Goal: Task Accomplishment & Management: Complete application form

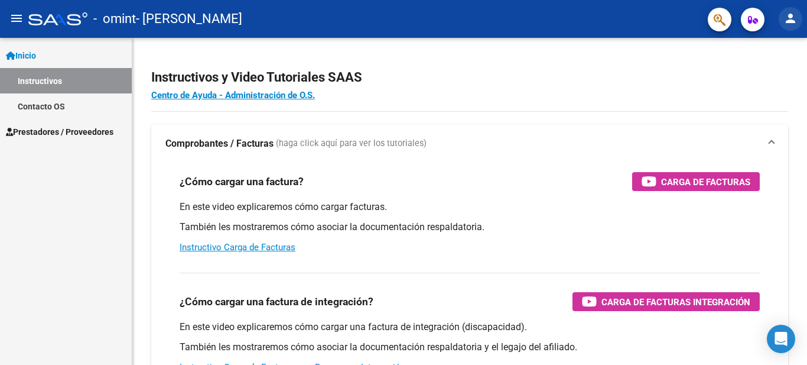
click at [785, 21] on mat-icon "person" at bounding box center [791, 18] width 14 height 14
click at [781, 52] on button "person Mi Perfil" at bounding box center [766, 49] width 72 height 28
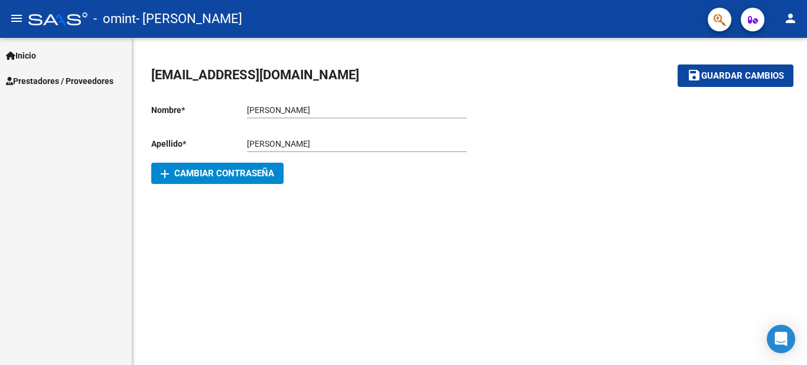
click at [14, 23] on mat-icon "menu" at bounding box center [16, 18] width 14 height 14
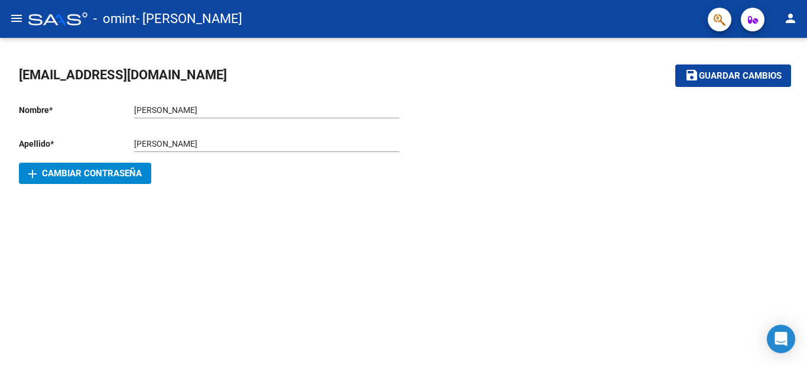
click at [14, 23] on mat-icon "menu" at bounding box center [16, 18] width 14 height 14
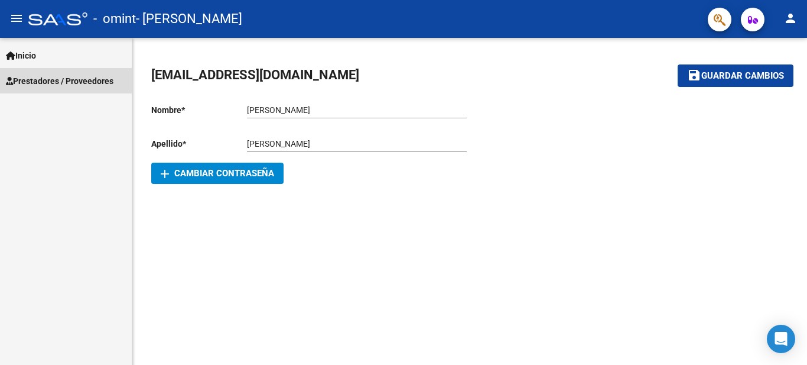
click at [47, 73] on link "Prestadores / Proveedores" at bounding box center [66, 80] width 132 height 25
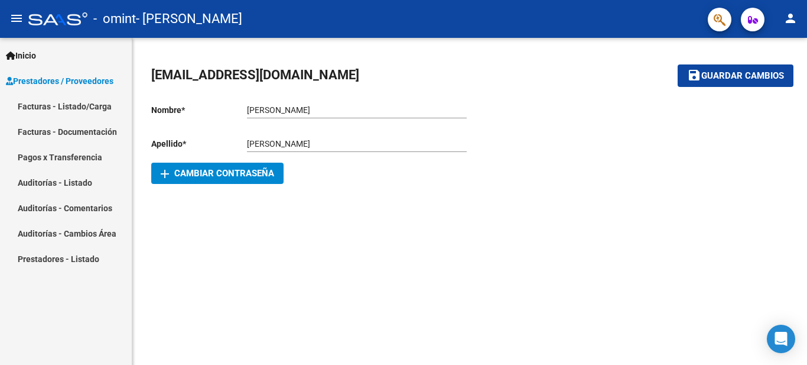
click at [74, 106] on link "Facturas - Listado/Carga" at bounding box center [66, 105] width 132 height 25
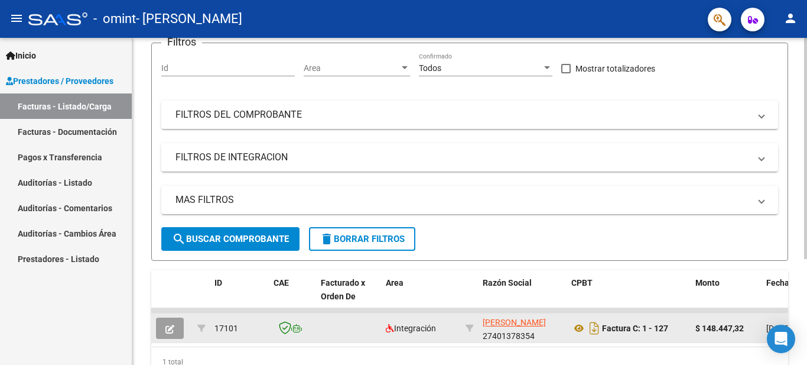
scroll to position [157, 0]
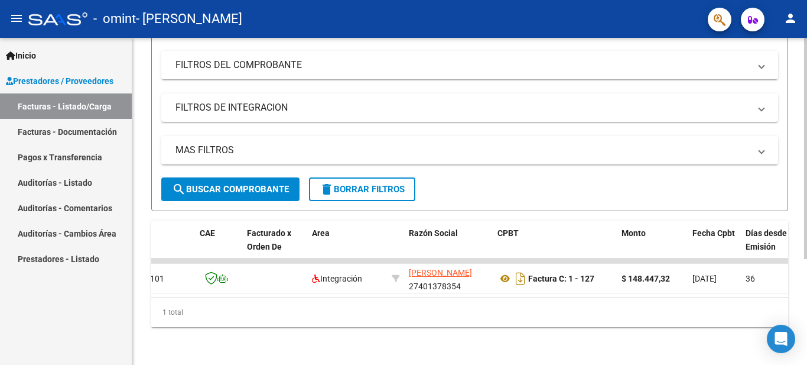
click at [274, 304] on div "1 total" at bounding box center [469, 312] width 637 height 30
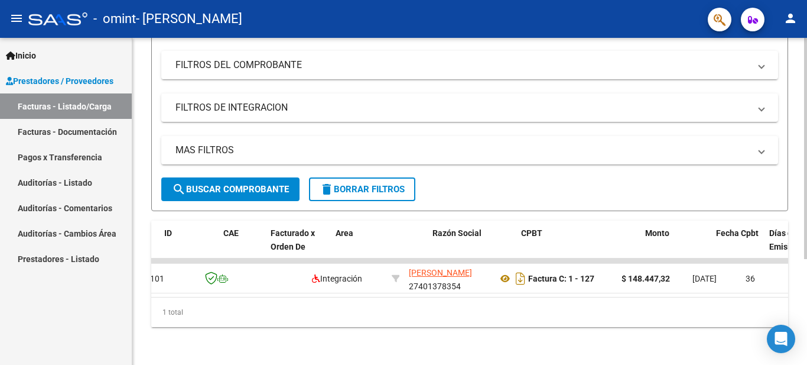
scroll to position [0, 50]
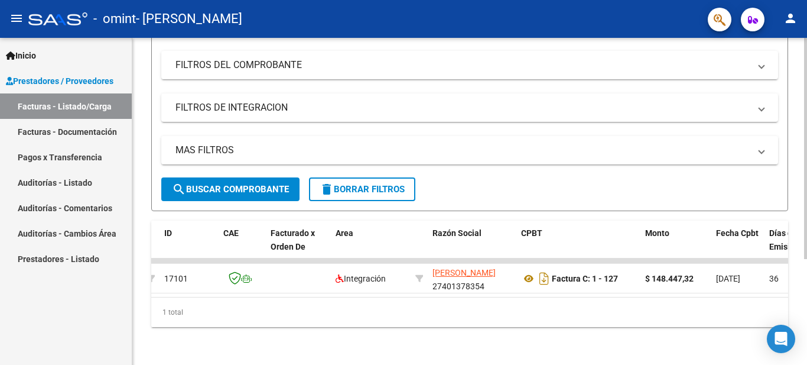
click at [263, 304] on div "1 total" at bounding box center [469, 312] width 637 height 30
click at [267, 304] on div "1 total" at bounding box center [469, 312] width 637 height 30
click at [269, 304] on div "1 total" at bounding box center [469, 312] width 637 height 30
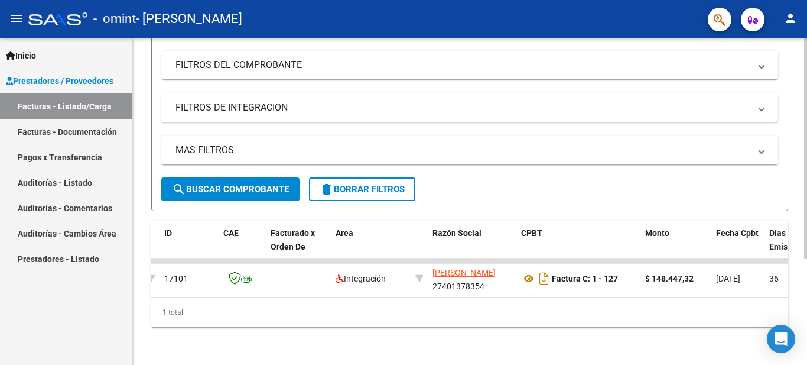
click at [272, 304] on div "1 total" at bounding box center [469, 312] width 637 height 30
drag, startPoint x: 272, startPoint y: 304, endPoint x: 336, endPoint y: 304, distance: 64.4
click at [334, 304] on div "1 total" at bounding box center [469, 312] width 637 height 30
click at [350, 304] on div "1 total" at bounding box center [469, 312] width 637 height 30
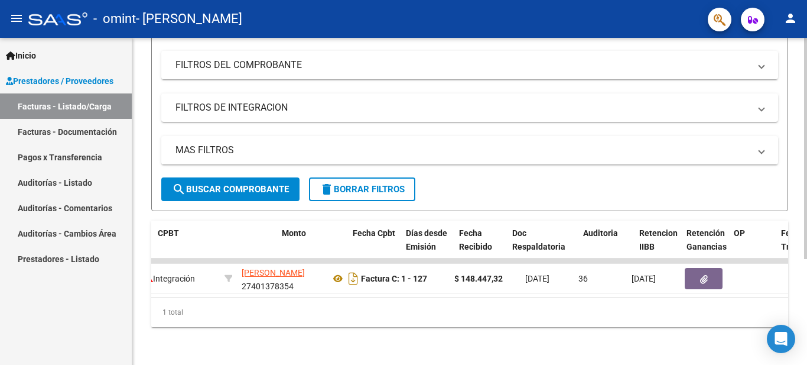
scroll to position [0, 433]
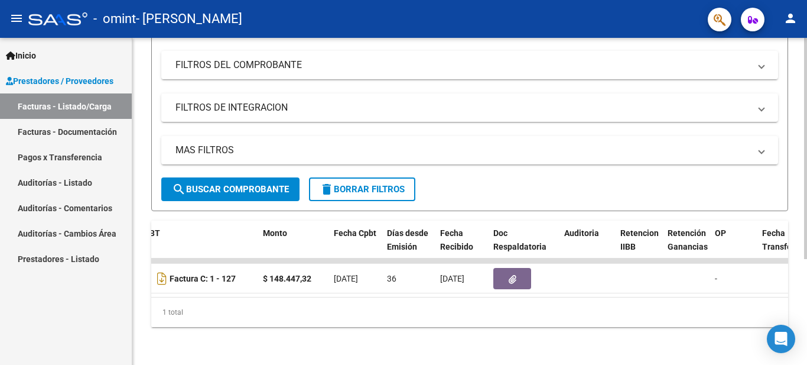
click at [414, 303] on div "1 total" at bounding box center [469, 312] width 637 height 30
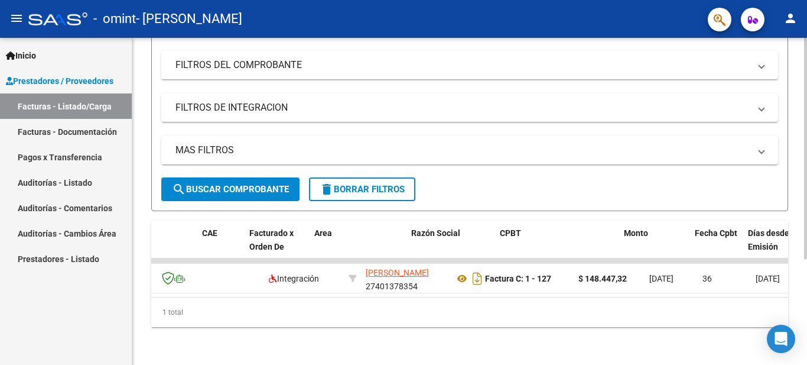
scroll to position [0, 72]
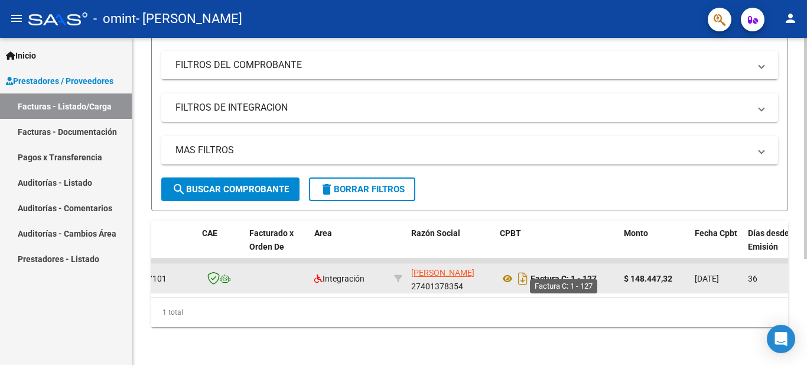
click at [565, 274] on strong "Factura C: 1 - 127" at bounding box center [564, 278] width 66 height 9
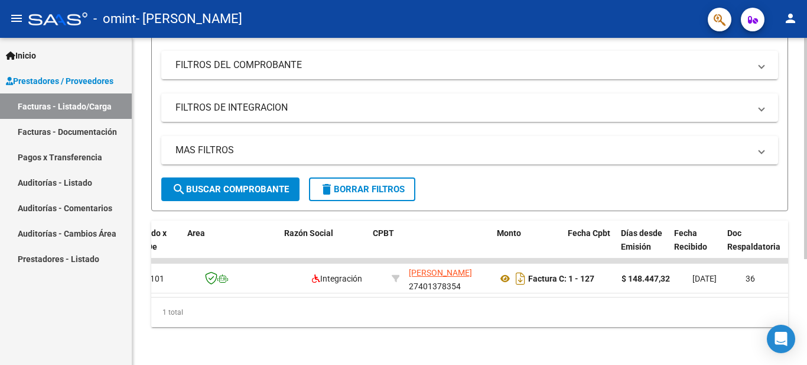
scroll to position [0, 199]
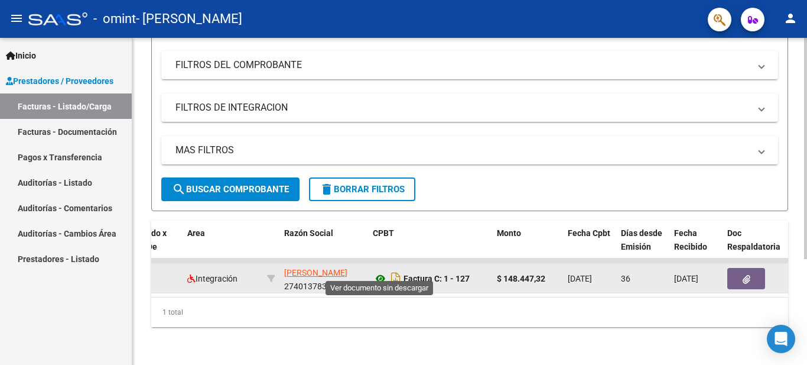
click at [379, 271] on icon at bounding box center [380, 278] width 15 height 14
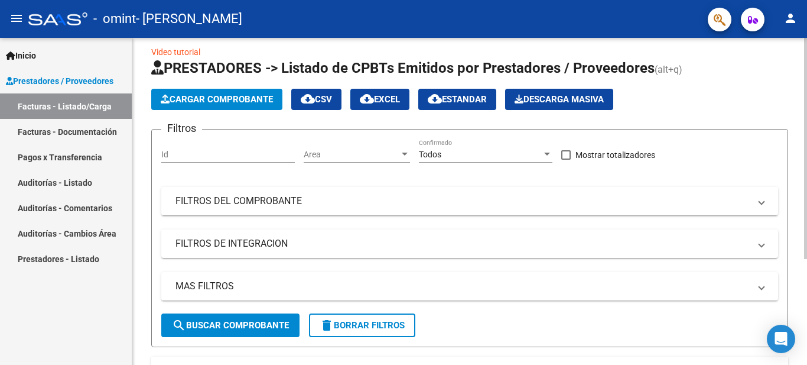
scroll to position [0, 0]
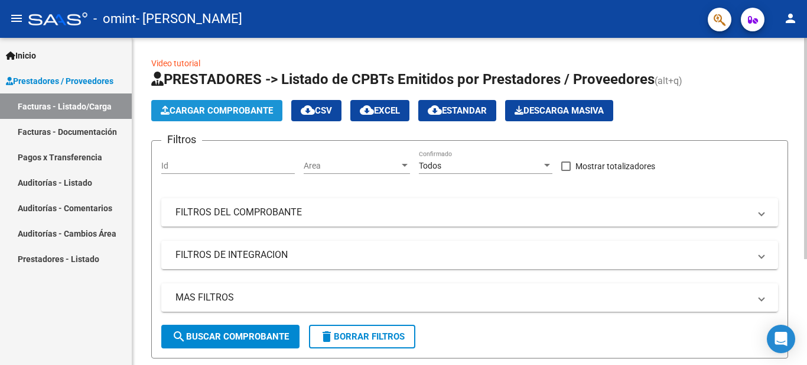
click at [202, 116] on button "Cargar Comprobante" at bounding box center [216, 110] width 131 height 21
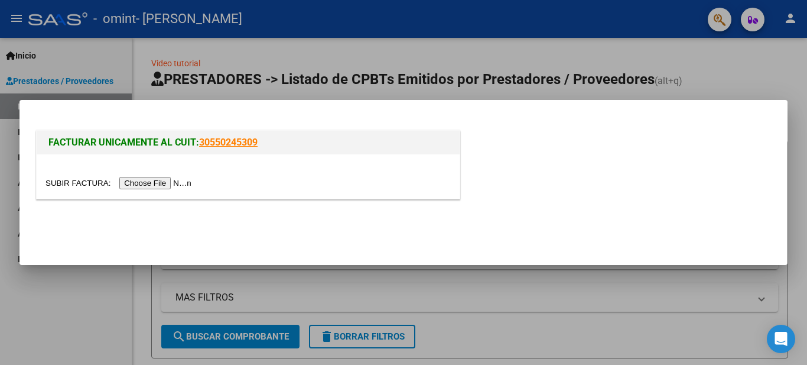
click at [176, 181] on input "file" at bounding box center [121, 183] width 150 height 12
click at [515, 63] on div at bounding box center [403, 182] width 807 height 365
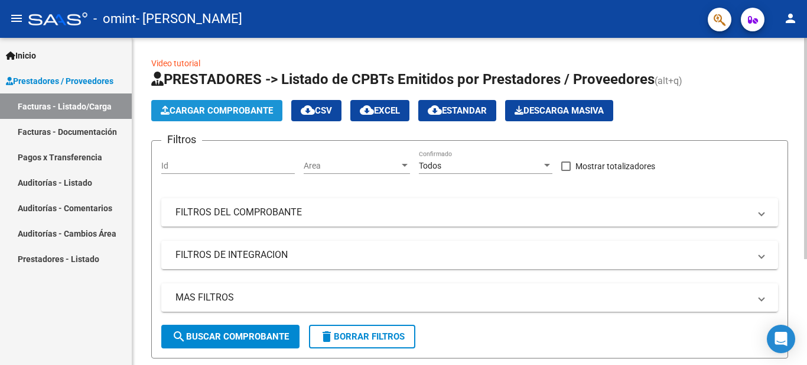
click at [219, 112] on span "Cargar Comprobante" at bounding box center [217, 110] width 112 height 11
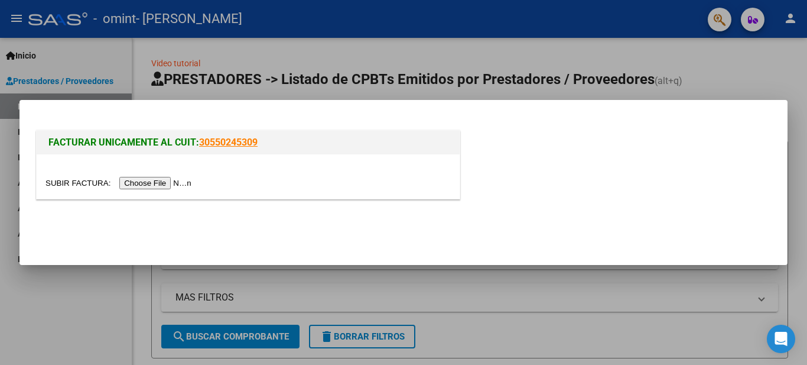
click at [165, 187] on input "file" at bounding box center [121, 183] width 150 height 12
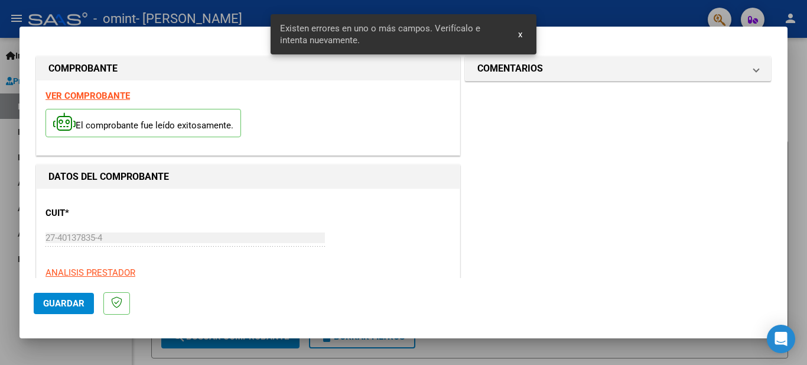
click at [519, 34] on span "x" at bounding box center [520, 34] width 4 height 11
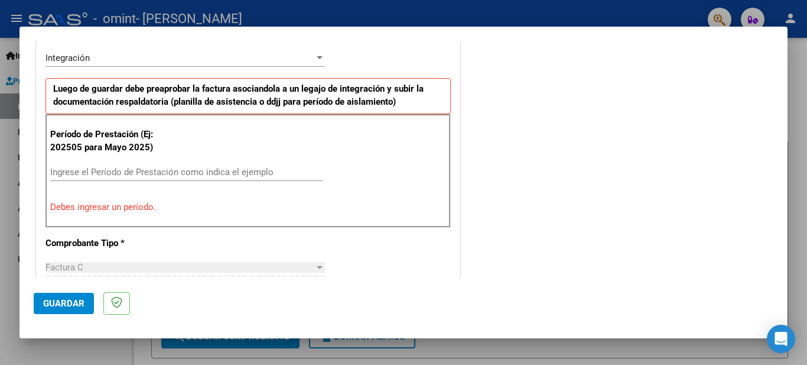
scroll to position [295, 0]
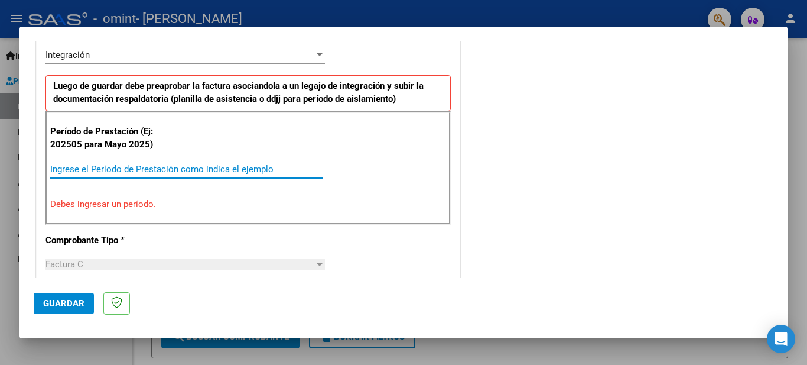
click at [152, 168] on input "Ingrese el Período de Prestación como indica el ejemplo" at bounding box center [186, 169] width 273 height 11
click at [237, 164] on input "Ingrese el Período de Prestación como indica el ejemplo" at bounding box center [186, 169] width 273 height 11
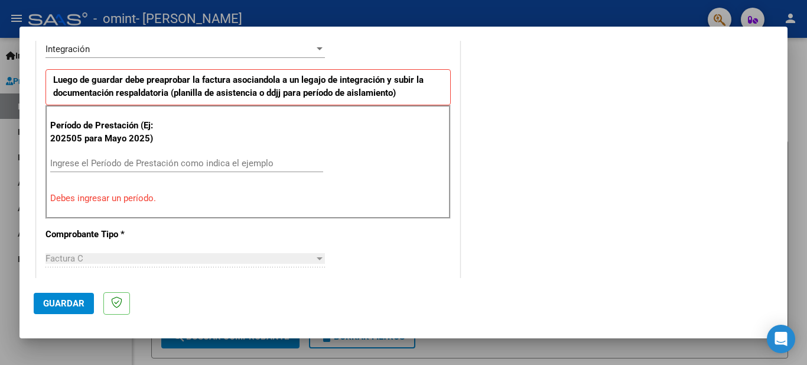
scroll to position [236, 0]
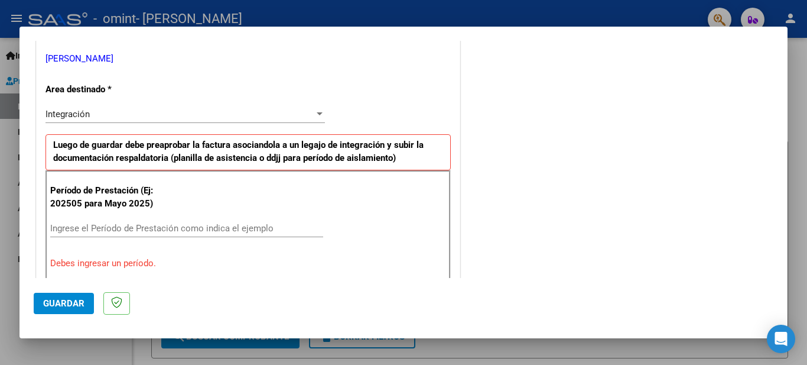
click at [107, 226] on input "Ingrese el Período de Prestación como indica el ejemplo" at bounding box center [186, 228] width 273 height 11
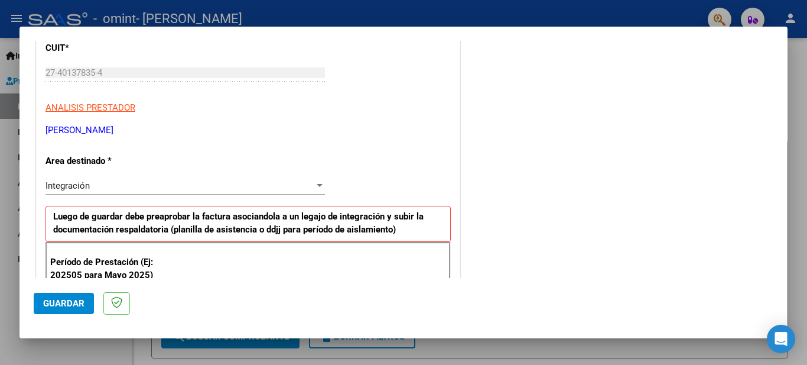
scroll to position [118, 0]
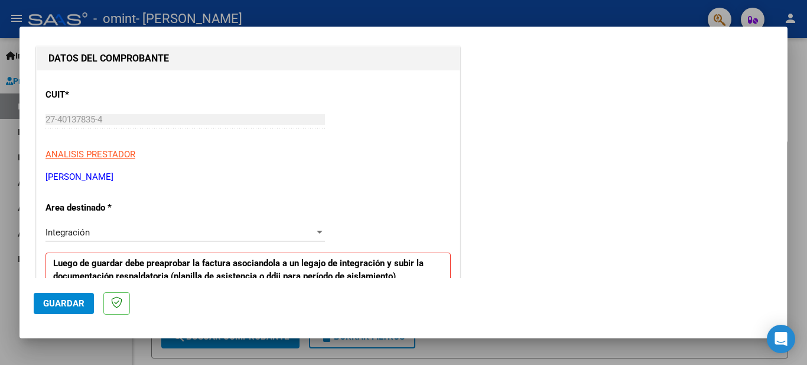
click at [109, 232] on div "Integración" at bounding box center [180, 232] width 269 height 11
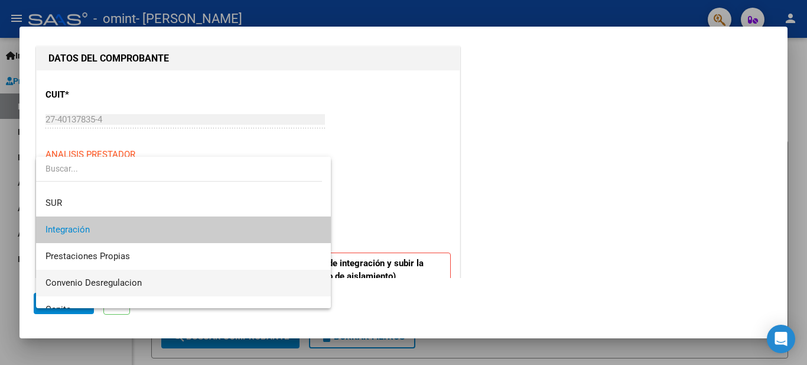
scroll to position [88, 0]
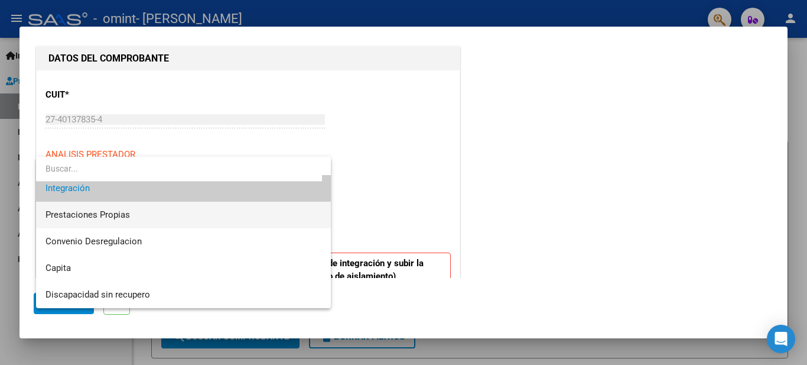
click at [114, 220] on span "Prestaciones Propias" at bounding box center [184, 215] width 276 height 27
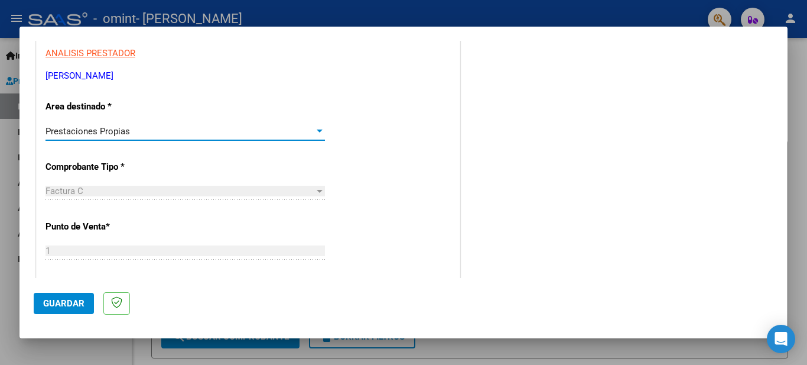
scroll to position [236, 0]
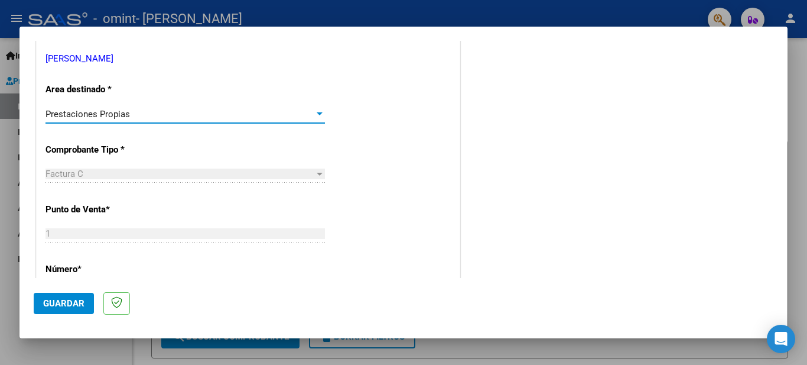
click at [161, 113] on div "Prestaciones Propias" at bounding box center [180, 114] width 269 height 11
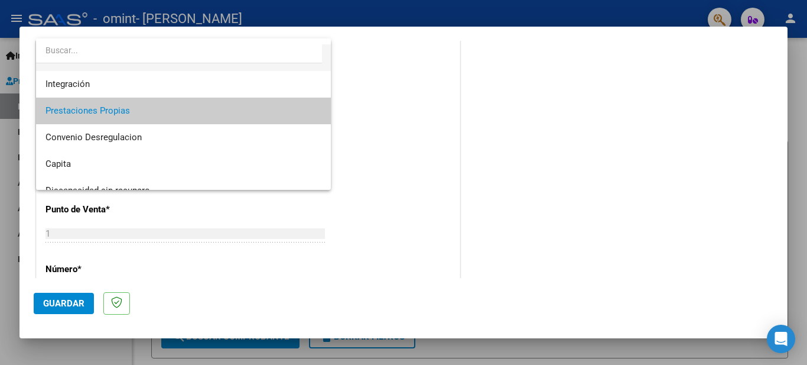
scroll to position [88, 0]
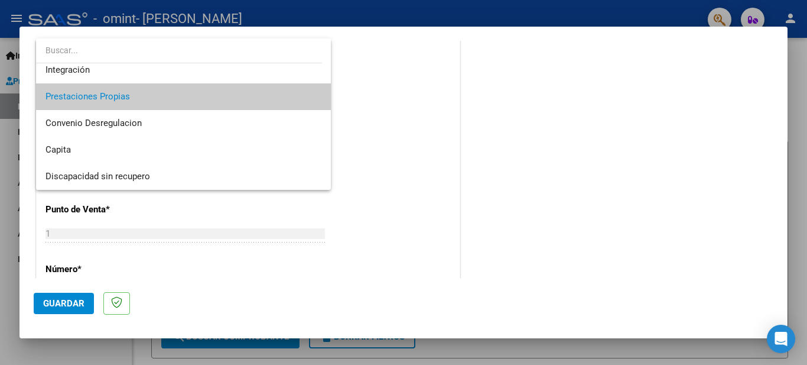
click at [435, 141] on div at bounding box center [403, 182] width 807 height 365
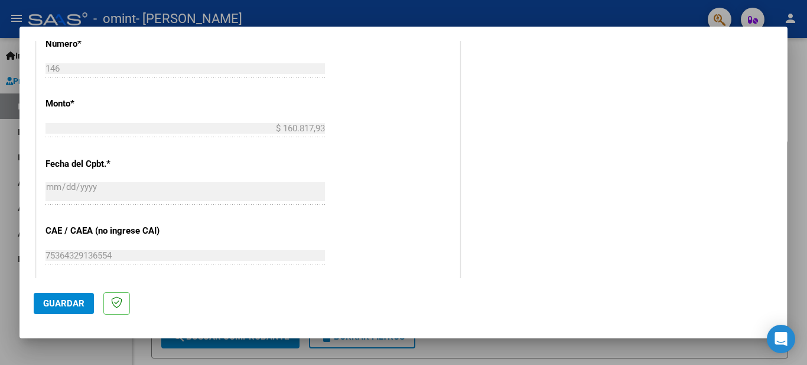
scroll to position [448, 0]
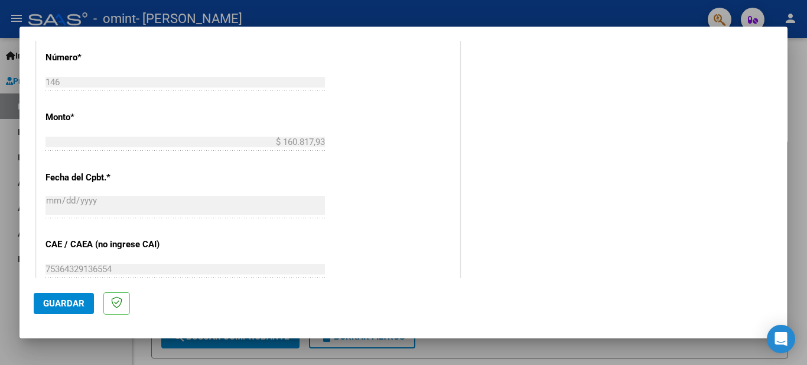
click at [73, 308] on span "Guardar" at bounding box center [63, 303] width 41 height 11
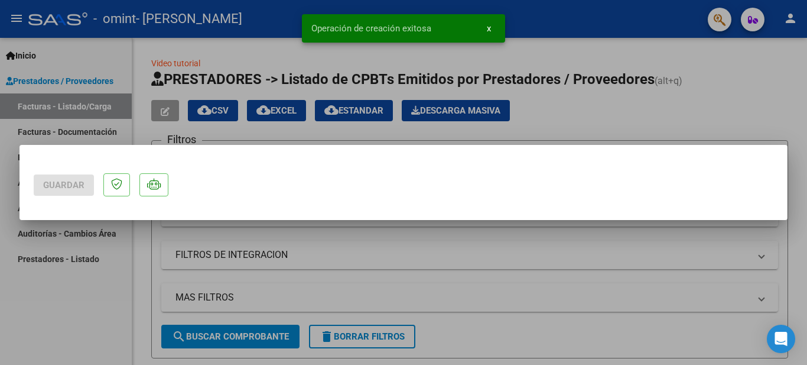
scroll to position [0, 0]
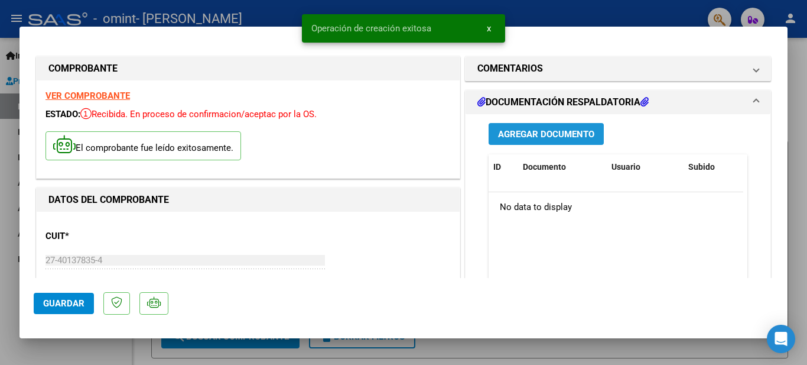
click at [582, 128] on span "Agregar Documento" at bounding box center [546, 133] width 96 height 11
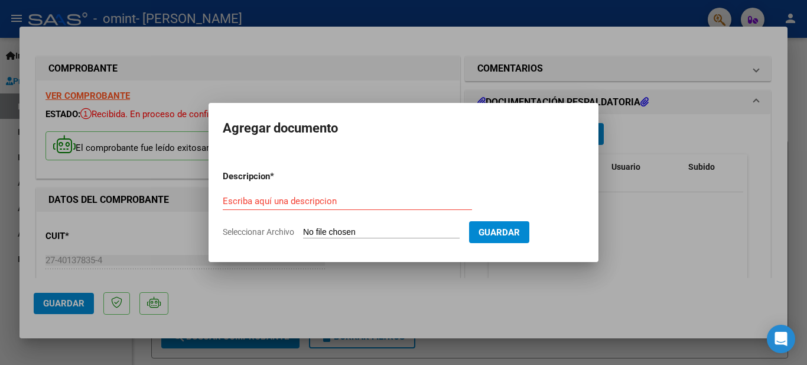
click at [331, 239] on form "Descripcion * Escriba aquí una descripcion Seleccionar Archivo Guardar" at bounding box center [404, 204] width 362 height 86
click at [291, 199] on input "Escriba aquí una descripcion" at bounding box center [347, 201] width 249 height 11
click at [341, 225] on form "Descripcion * Escriba aquí una descripcion Seleccionar Archivo Guardar" at bounding box center [404, 204] width 362 height 86
click at [347, 232] on input "Seleccionar Archivo" at bounding box center [381, 232] width 157 height 11
type input "C:\fakepath\PLANILLA ASISTENCIA [PERSON_NAME][DATE] PSICOLOGÍA .pdf"
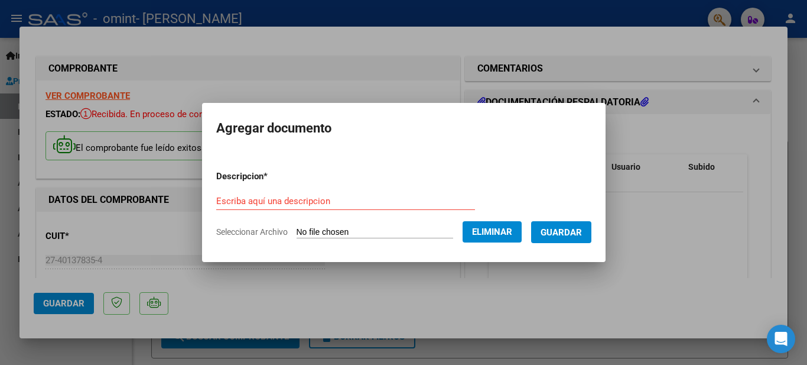
click at [573, 235] on span "Guardar" at bounding box center [561, 232] width 41 height 11
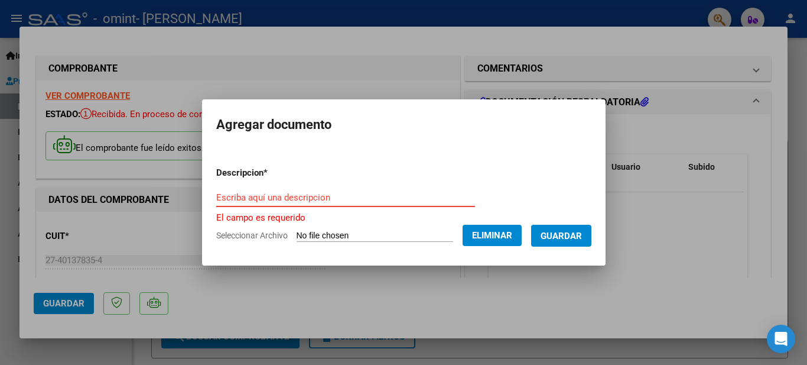
click at [394, 199] on input "Escriba aquí una descripcion" at bounding box center [345, 197] width 259 height 11
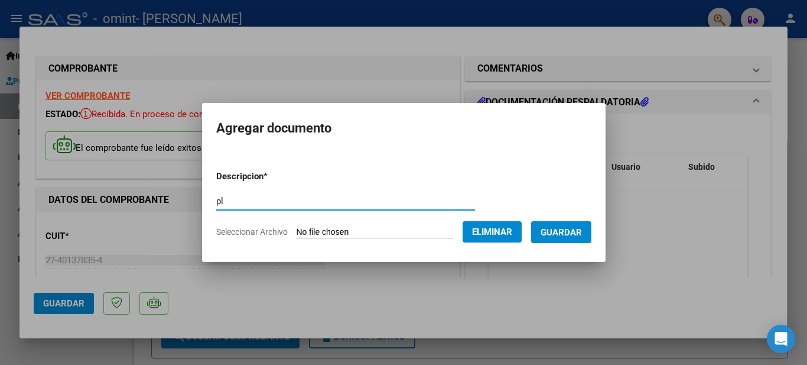
type input "p"
type input "PLANILLA ASISTENCIA [DATE]"
click at [560, 229] on span "Guardar" at bounding box center [561, 232] width 41 height 11
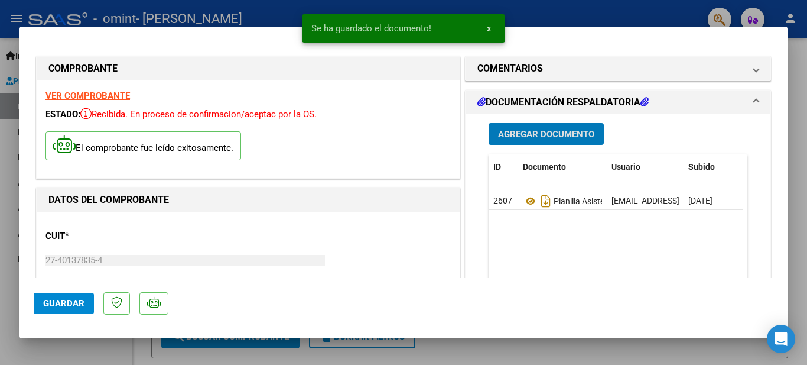
click at [560, 229] on datatable-body "26071 Planilla Asistencia [DATE] [EMAIL_ADDRESS][DOMAIN_NAME] - [PERSON_NAME] […" at bounding box center [616, 247] width 255 height 110
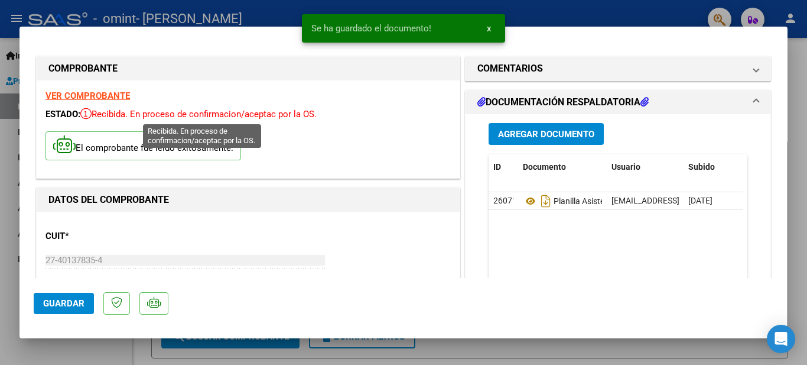
click at [161, 113] on span "Recibida. En proceso de confirmacion/aceptac por la OS." at bounding box center [198, 114] width 236 height 11
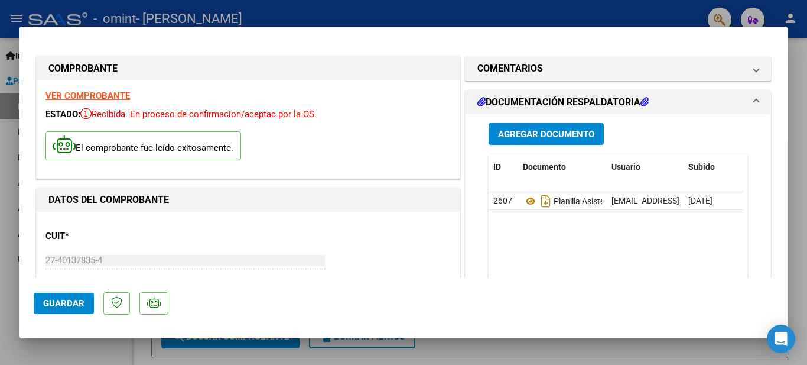
click at [686, 98] on mat-panel-title "DOCUMENTACIÓN RESPALDATORIA" at bounding box center [611, 102] width 267 height 14
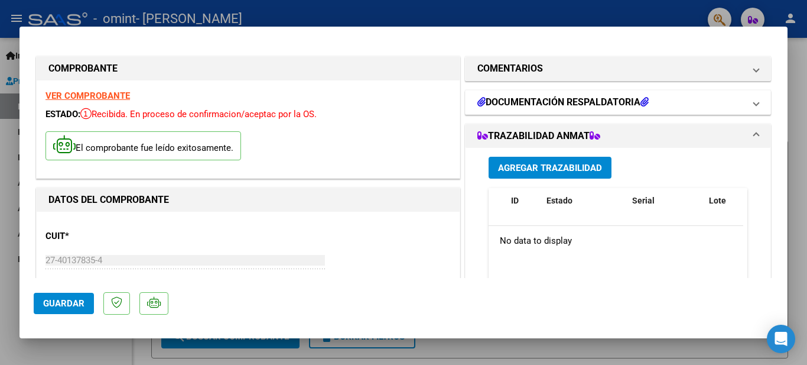
click at [686, 98] on mat-panel-title "DOCUMENTACIÓN RESPALDATORIA" at bounding box center [611, 102] width 267 height 14
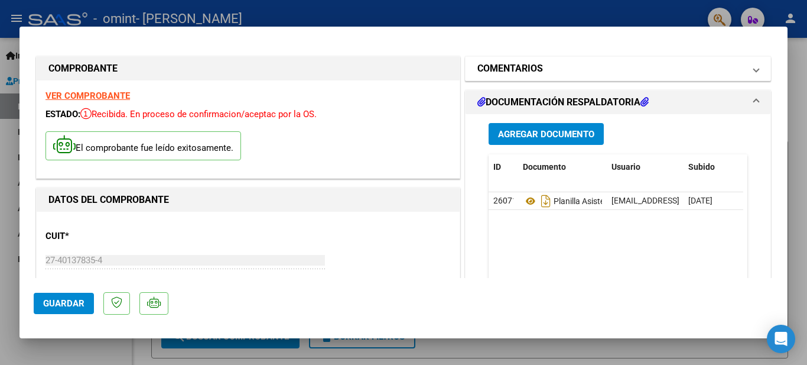
click at [685, 73] on mat-panel-title "COMENTARIOS" at bounding box center [611, 68] width 267 height 14
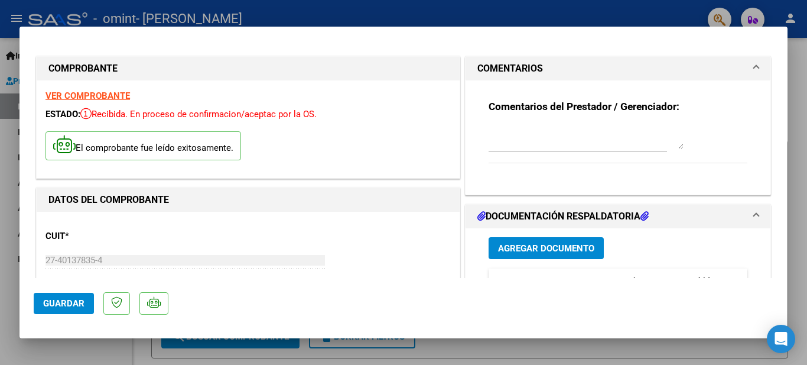
click at [798, 53] on div at bounding box center [403, 182] width 807 height 365
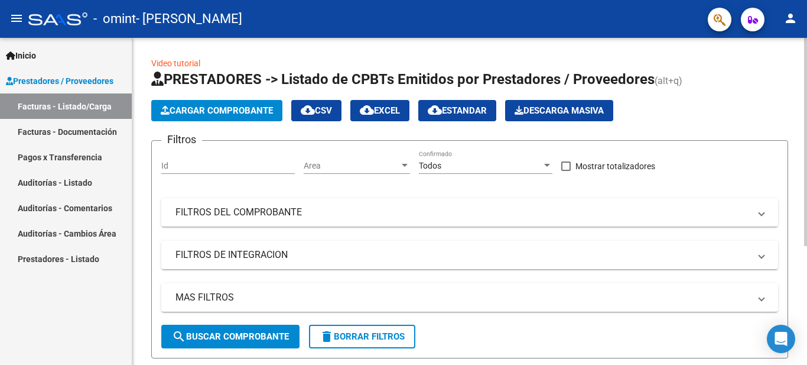
scroll to position [186, 0]
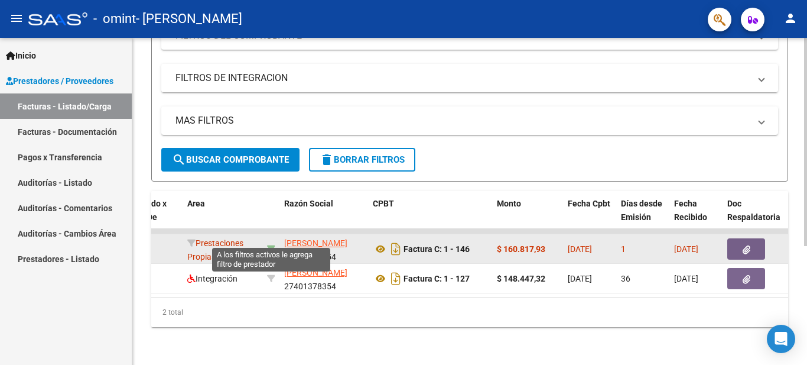
click at [272, 245] on icon at bounding box center [271, 249] width 8 height 8
type input "27401378354"
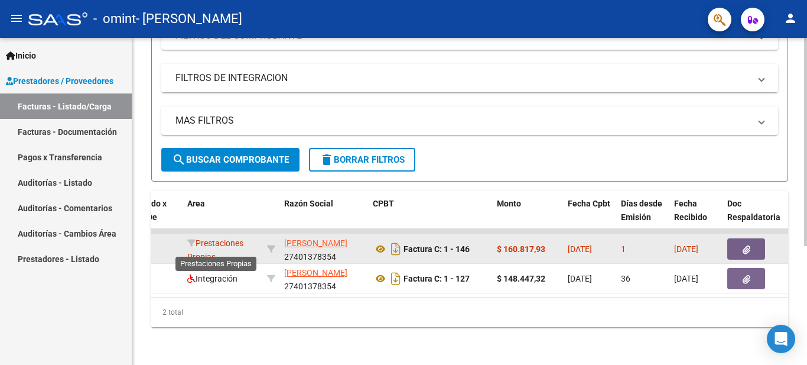
click at [197, 242] on span "Prestaciones Propias" at bounding box center [215, 249] width 56 height 23
click at [194, 239] on icon at bounding box center [191, 243] width 8 height 8
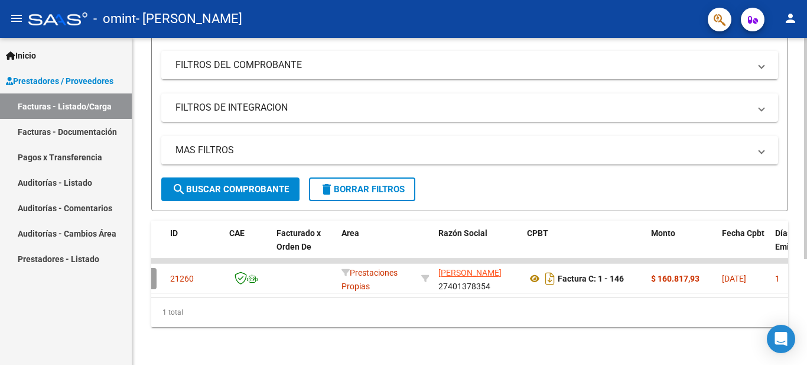
scroll to position [0, 0]
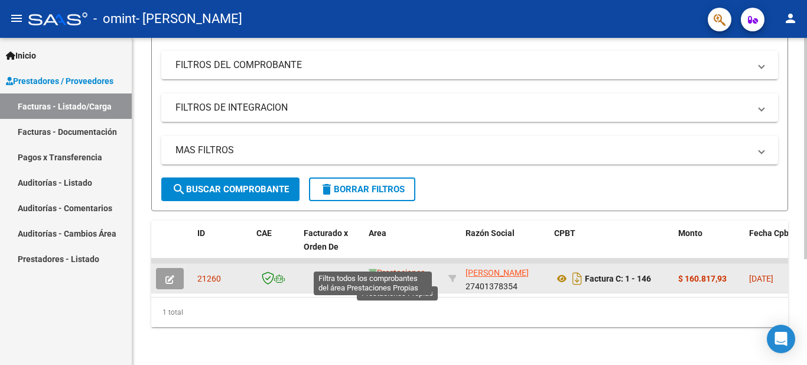
click at [372, 268] on icon at bounding box center [373, 272] width 8 height 8
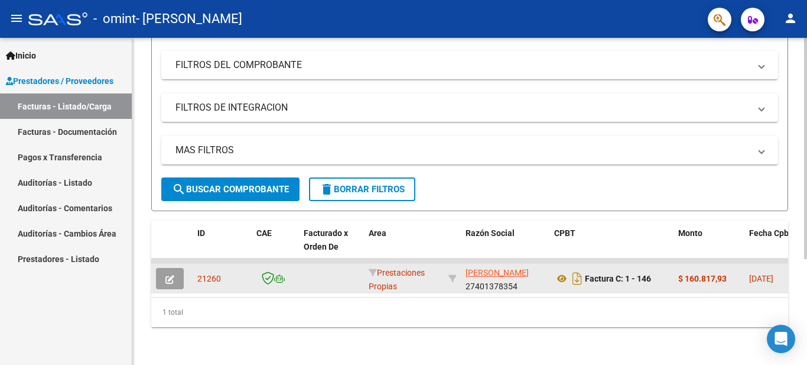
click at [172, 268] on button "button" at bounding box center [170, 278] width 28 height 21
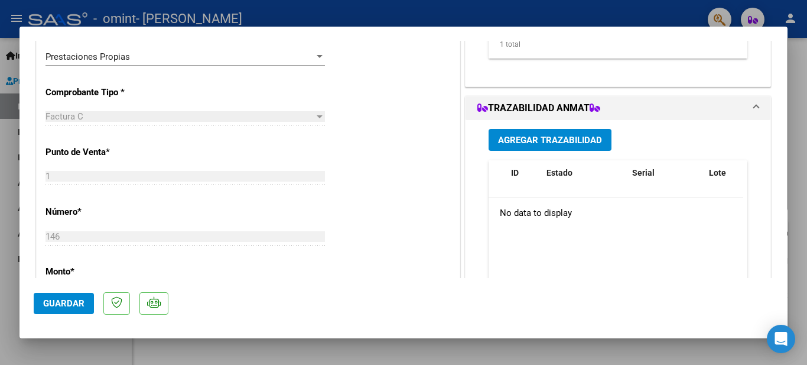
scroll to position [236, 0]
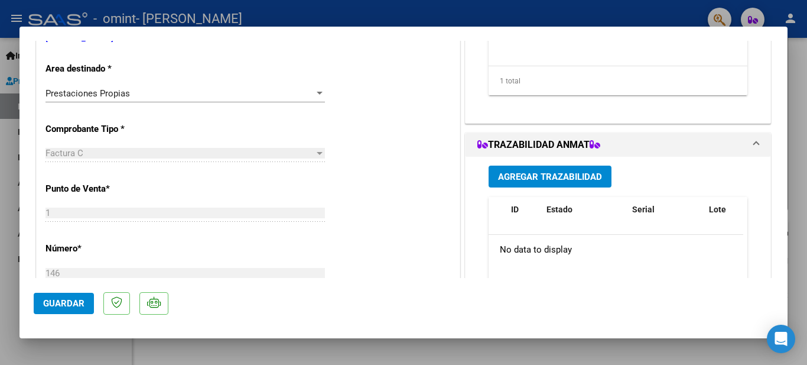
click at [144, 95] on div "Prestaciones Propias" at bounding box center [180, 93] width 269 height 11
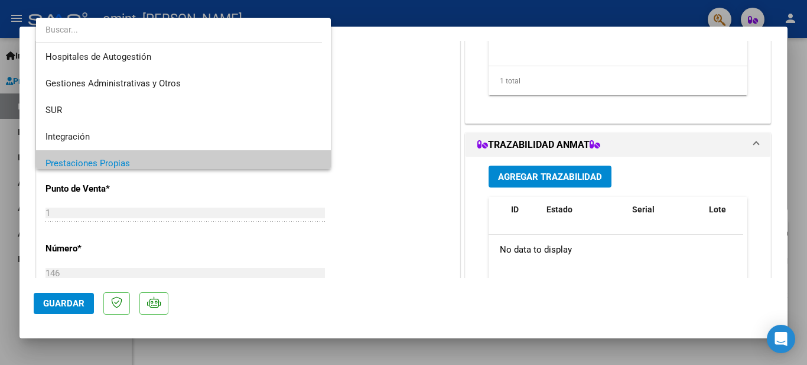
scroll to position [0, 0]
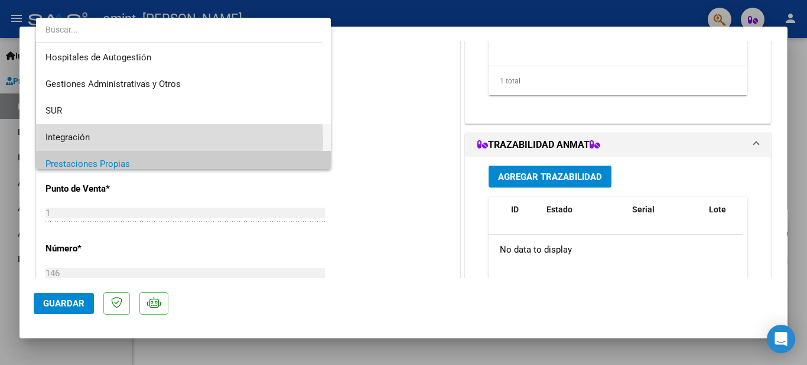
click at [169, 141] on span "Integración" at bounding box center [184, 137] width 276 height 27
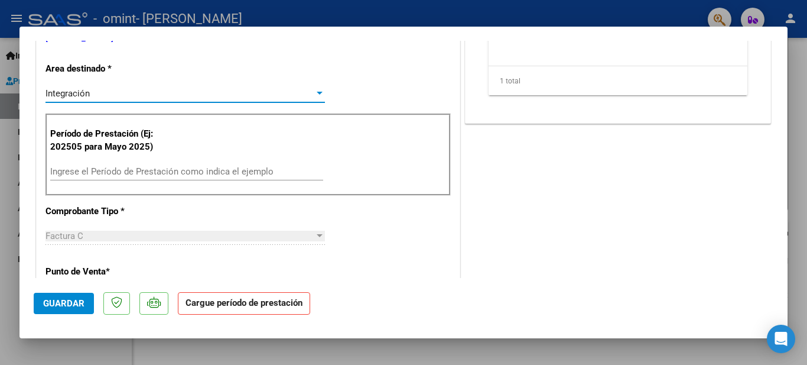
click at [187, 98] on div "Integración" at bounding box center [180, 93] width 269 height 11
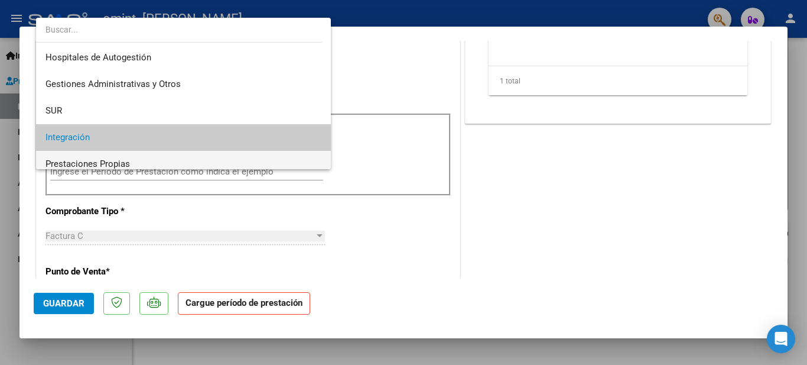
click at [138, 155] on span "Prestaciones Propias" at bounding box center [184, 164] width 276 height 27
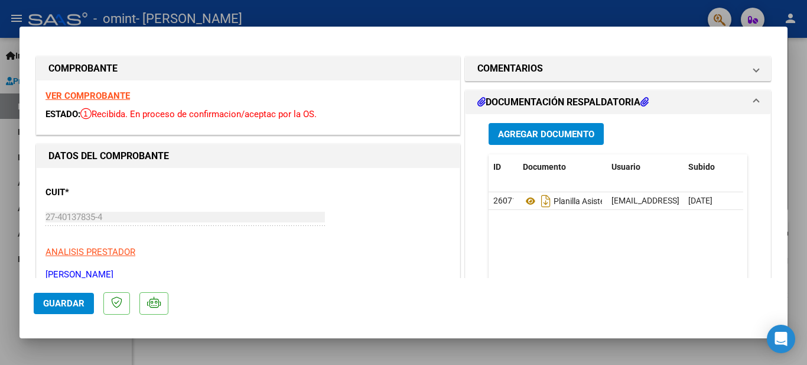
click at [798, 79] on div at bounding box center [403, 182] width 807 height 365
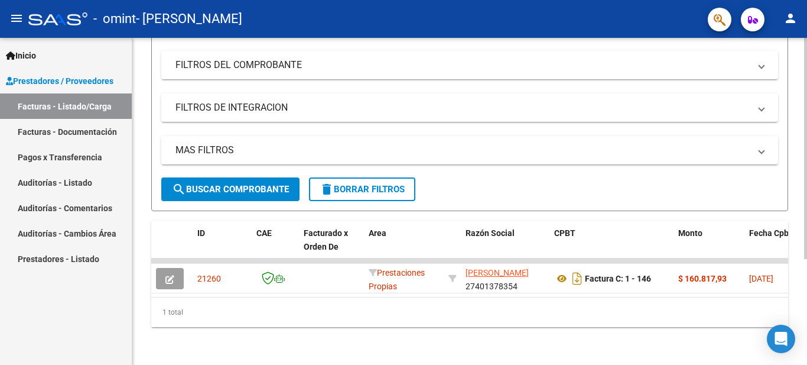
drag, startPoint x: 320, startPoint y: 287, endPoint x: 524, endPoint y: 294, distance: 204.0
click at [541, 293] on datatable-body "21260 Prestaciones Propias [PERSON_NAME] 27401378354 Factura C: 1 - 146 $ 160.8…" at bounding box center [469, 277] width 637 height 38
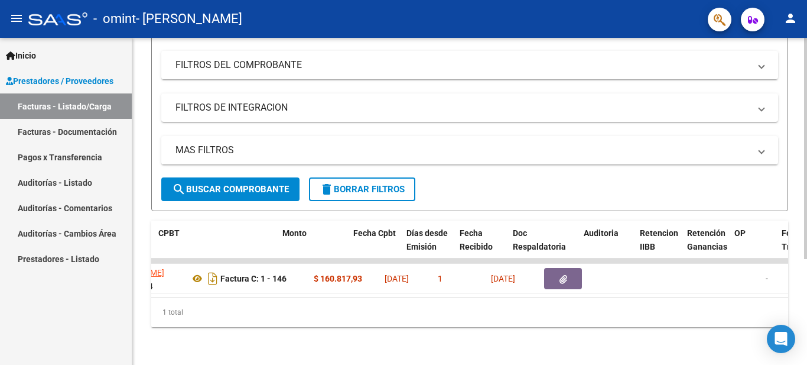
scroll to position [0, 396]
